Goal: Entertainment & Leisure: Browse casually

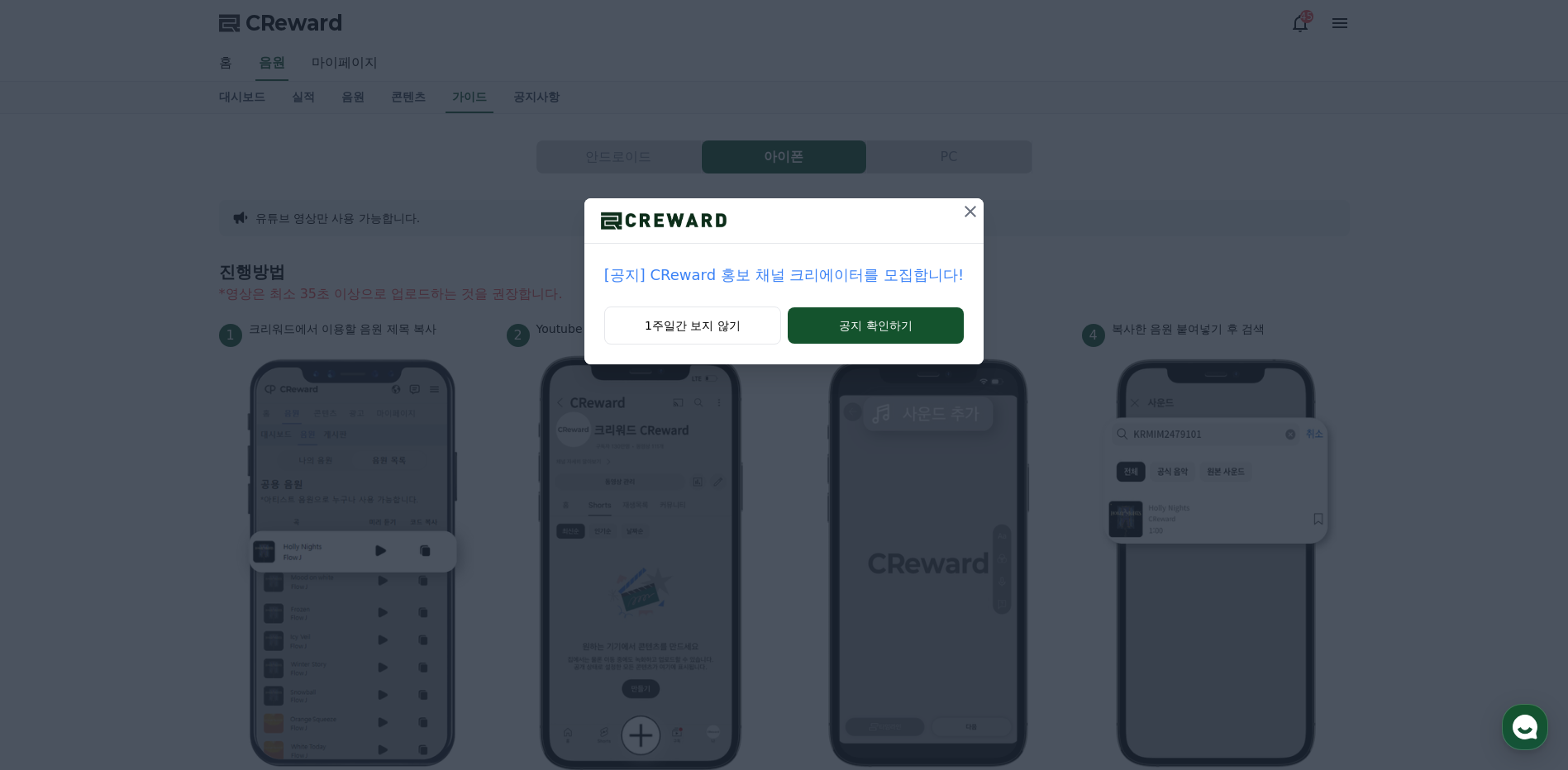
drag, startPoint x: 728, startPoint y: 327, endPoint x: 890, endPoint y: 272, distance: 171.1
click at [728, 325] on button "1주일간 보지 않기" at bounding box center [693, 326] width 177 height 38
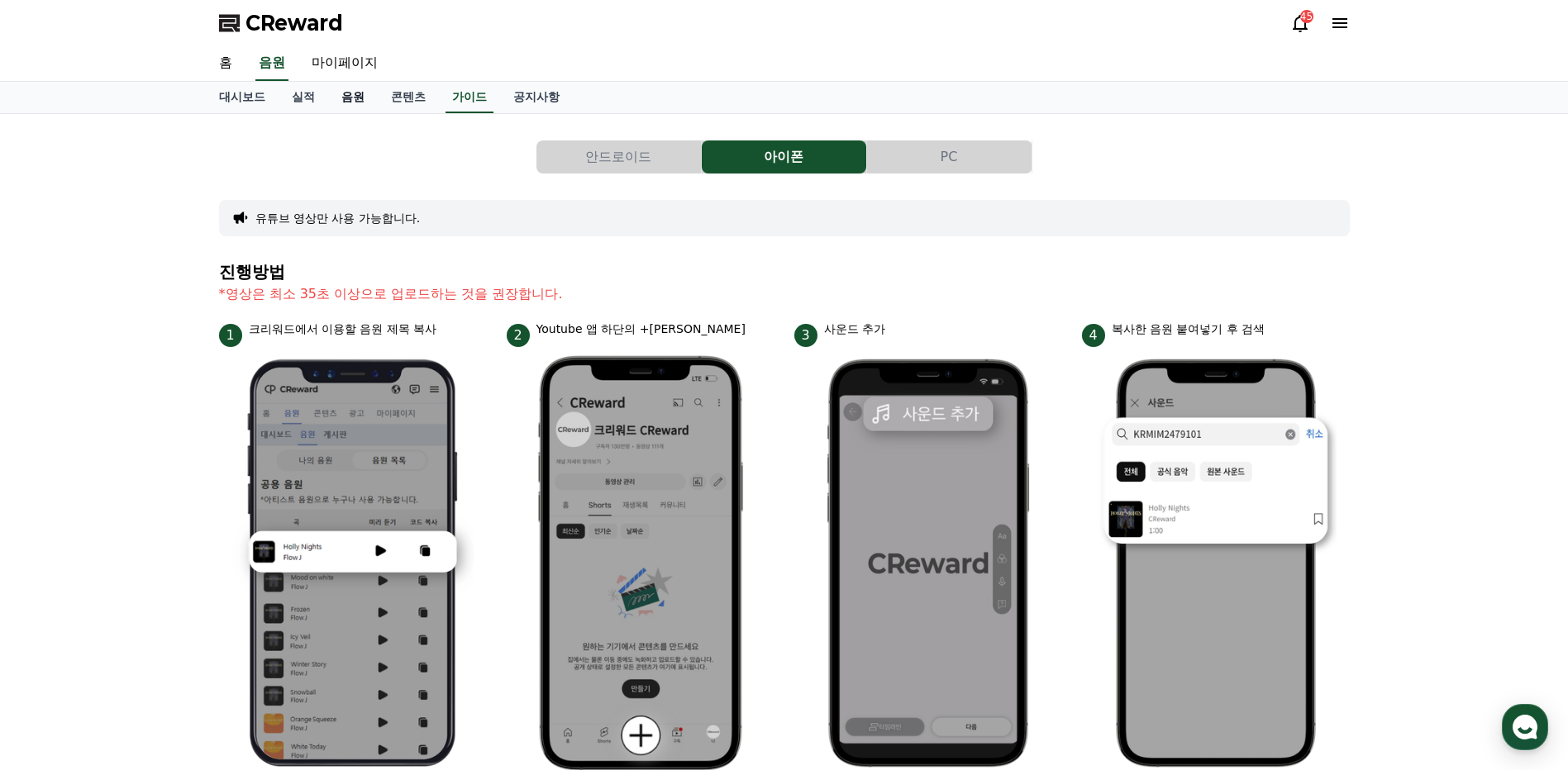
click at [348, 99] on link "음원" at bounding box center [353, 97] width 50 height 32
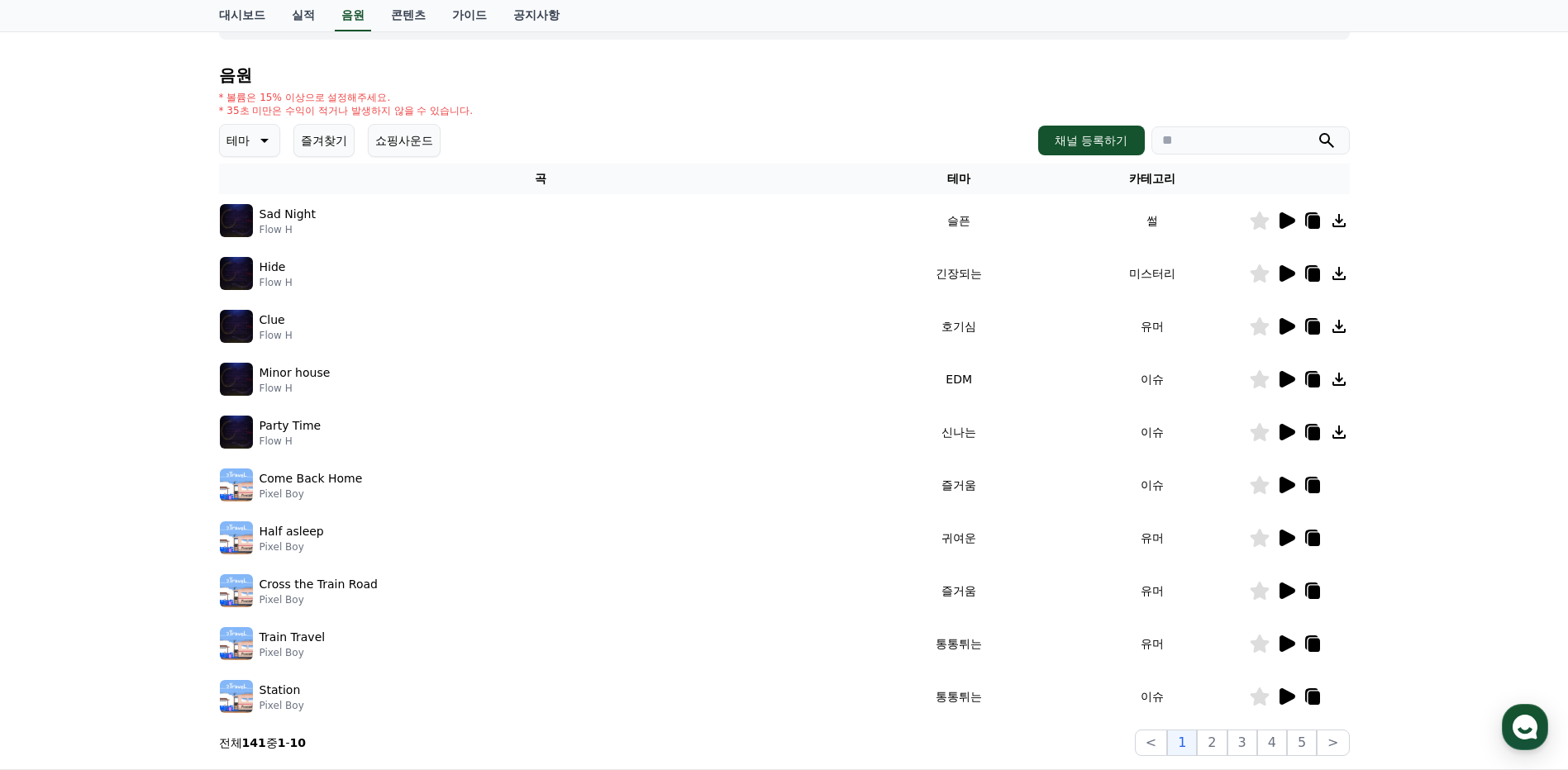
scroll to position [165, 0]
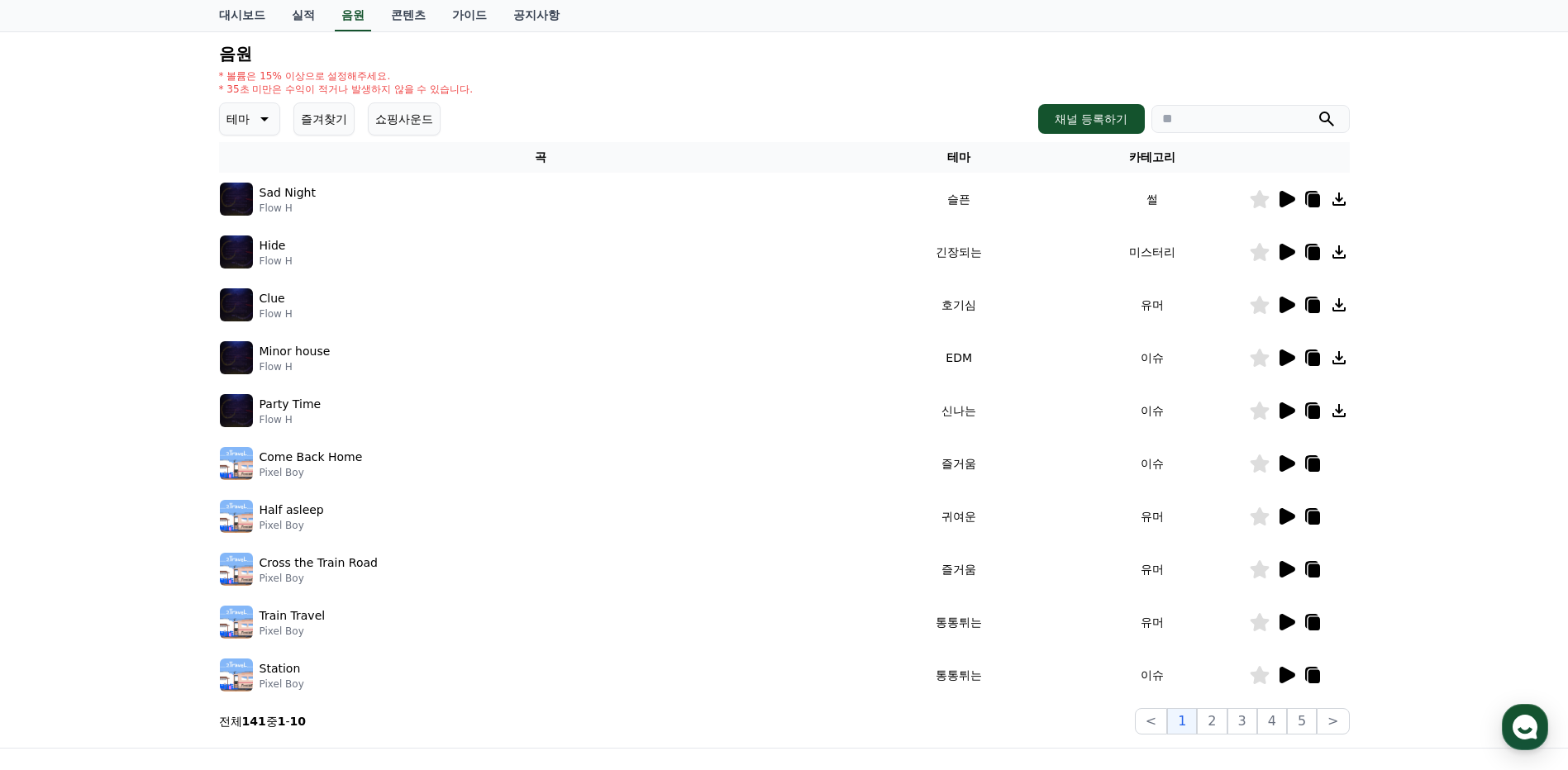
click at [266, 121] on icon at bounding box center [263, 119] width 20 height 20
click at [254, 173] on button "신나는" at bounding box center [245, 173] width 48 height 37
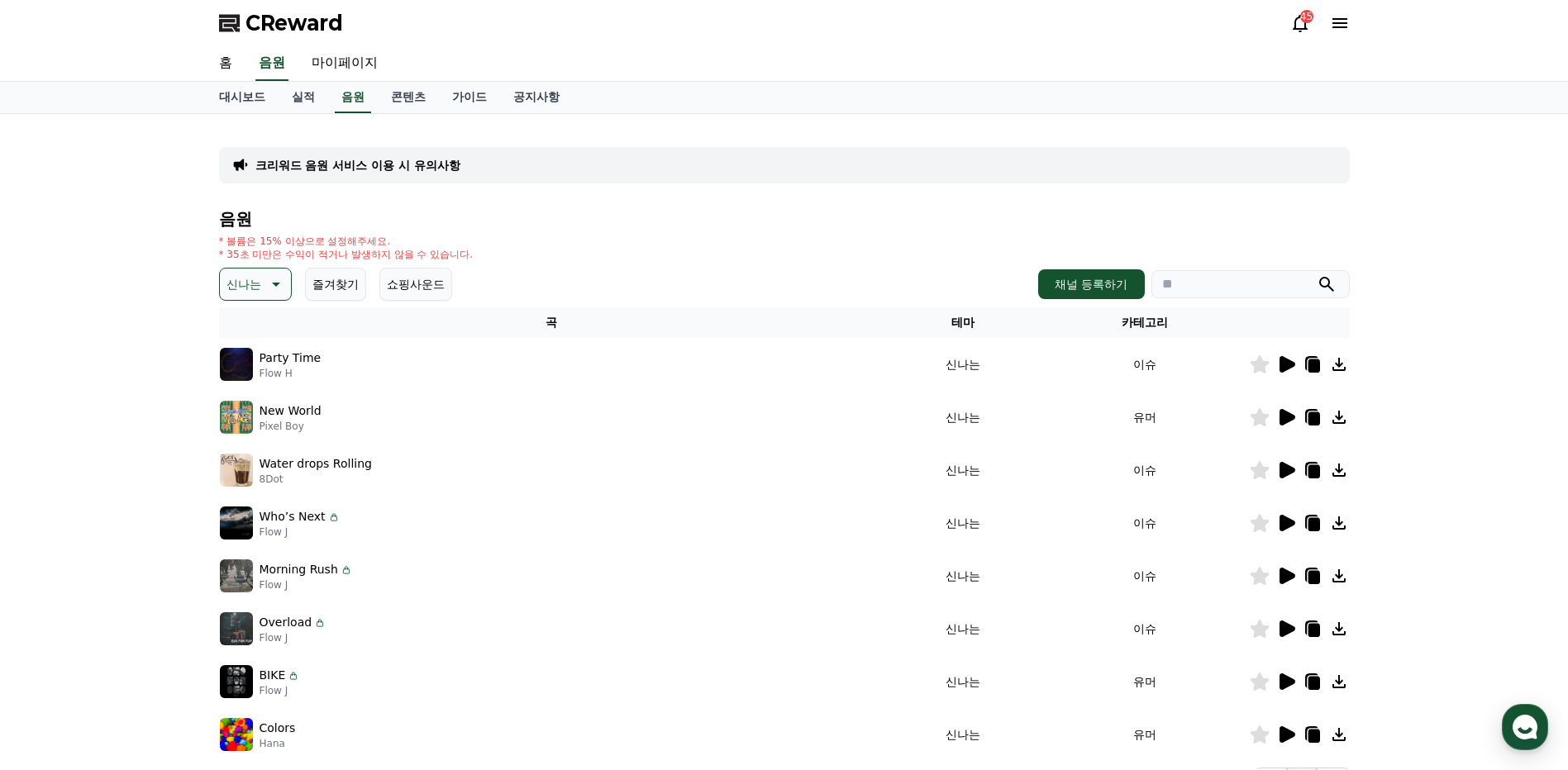
click at [1283, 476] on icon at bounding box center [1287, 471] width 16 height 17
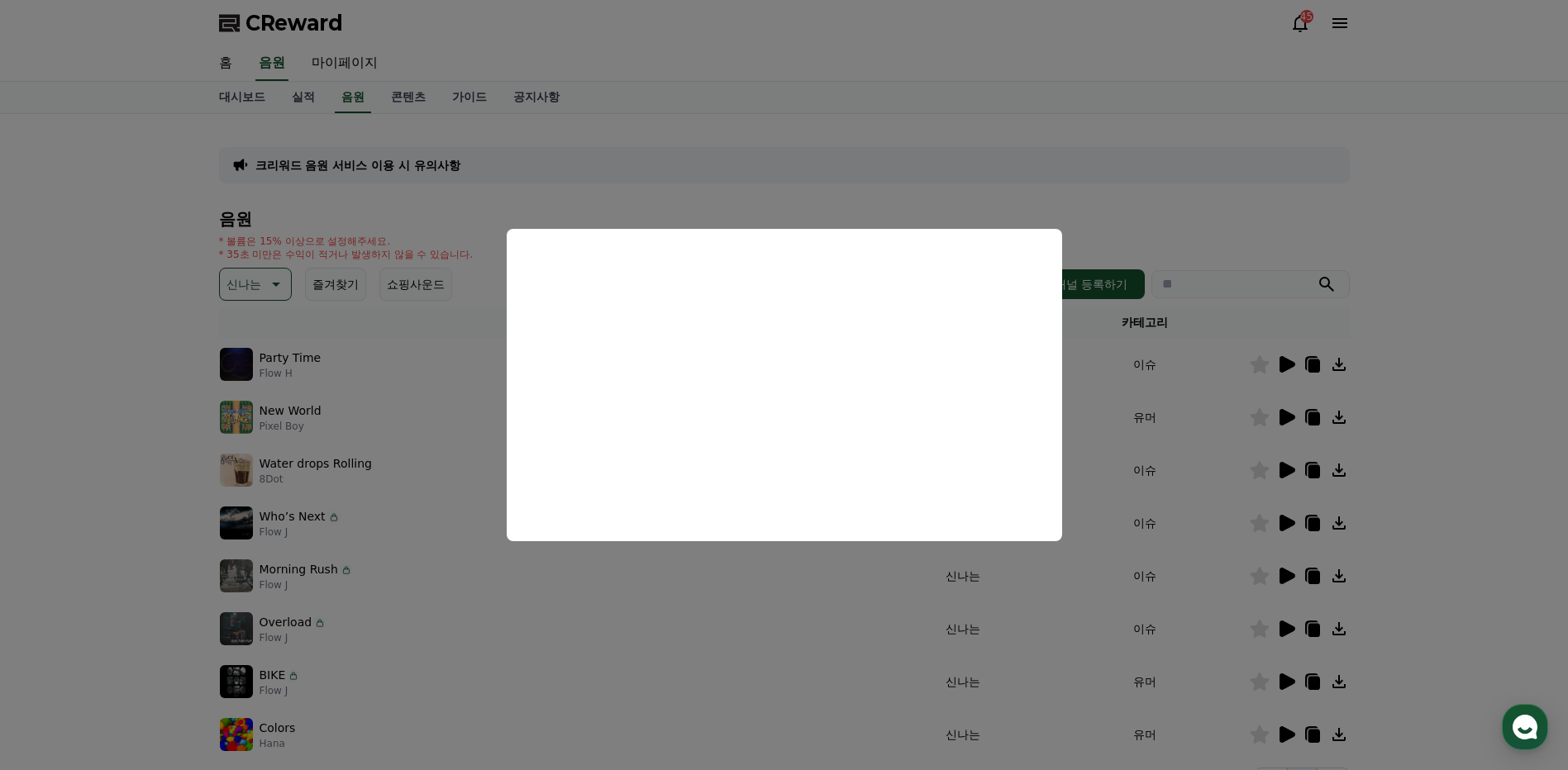
click at [1466, 462] on button "close modal" at bounding box center [784, 385] width 1568 height 770
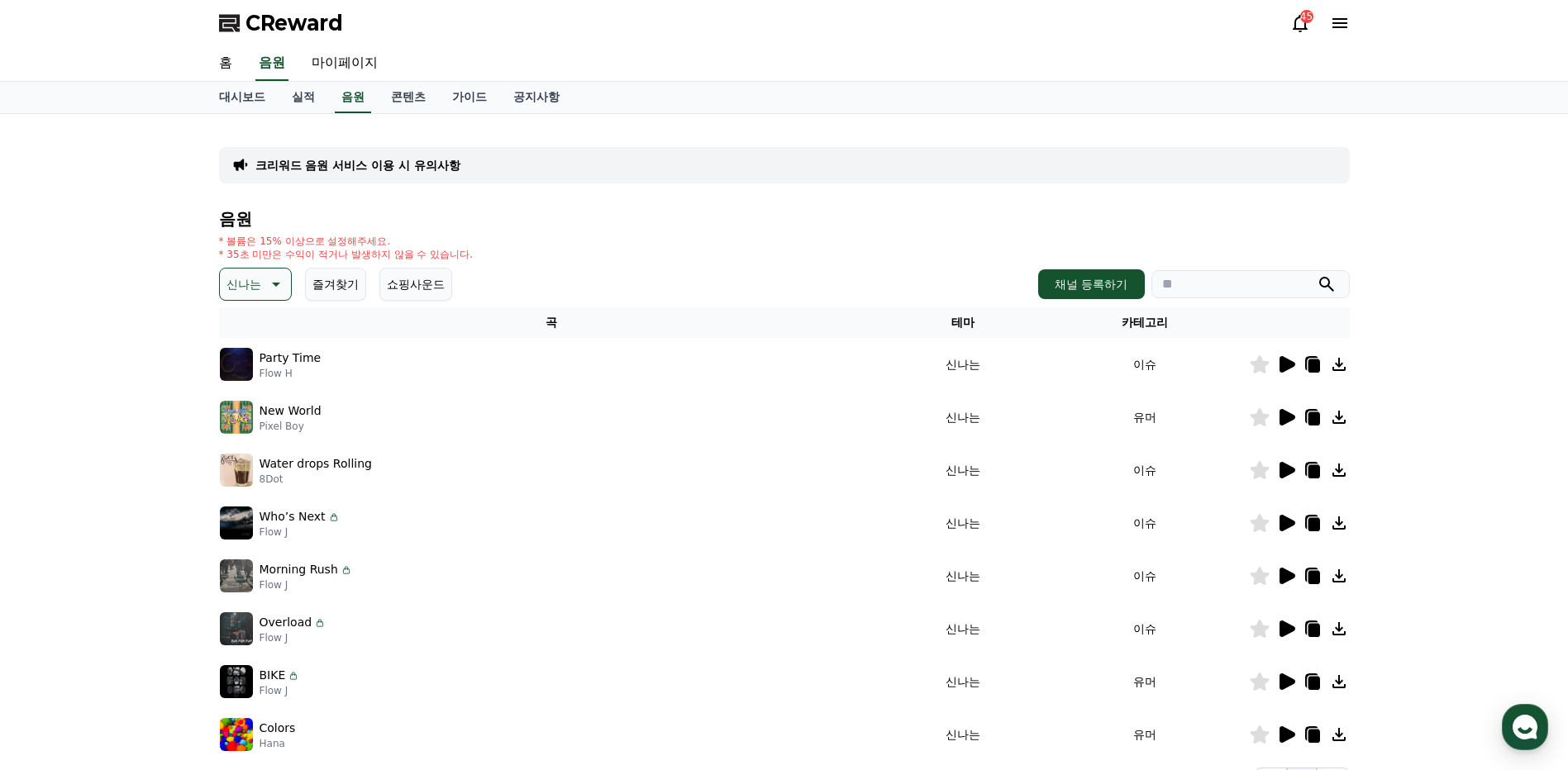
click at [1343, 476] on icon at bounding box center [1339, 471] width 13 height 13
